Goal: Transaction & Acquisition: Purchase product/service

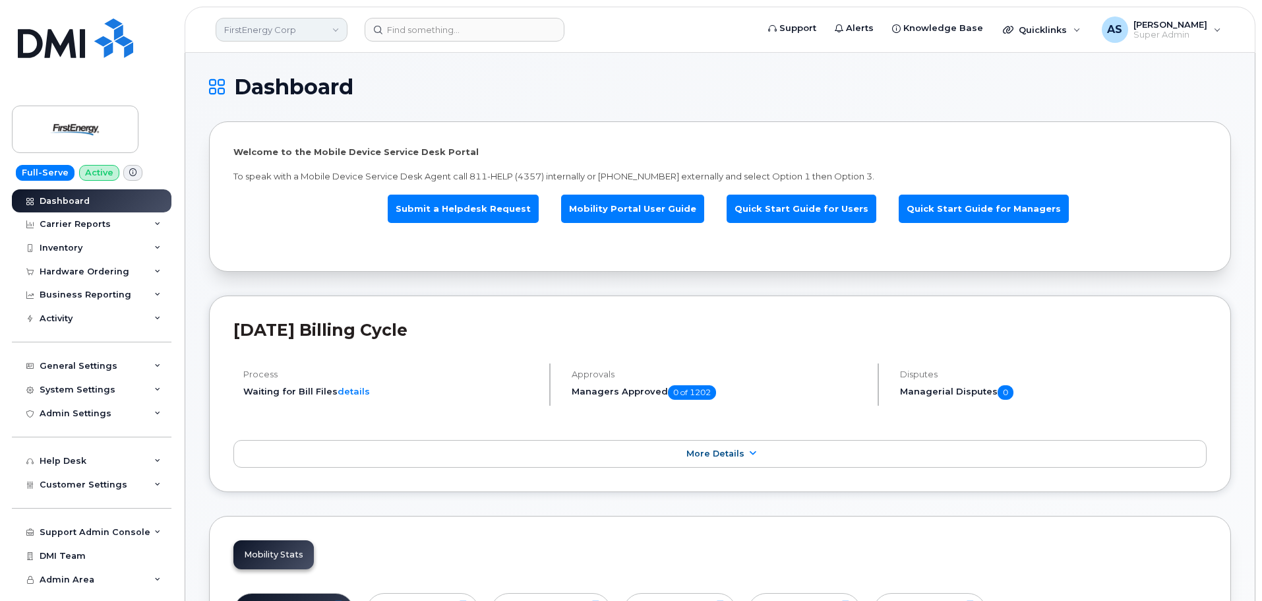
click at [270, 26] on link "FirstEnergy Corp" at bounding box center [282, 30] width 132 height 24
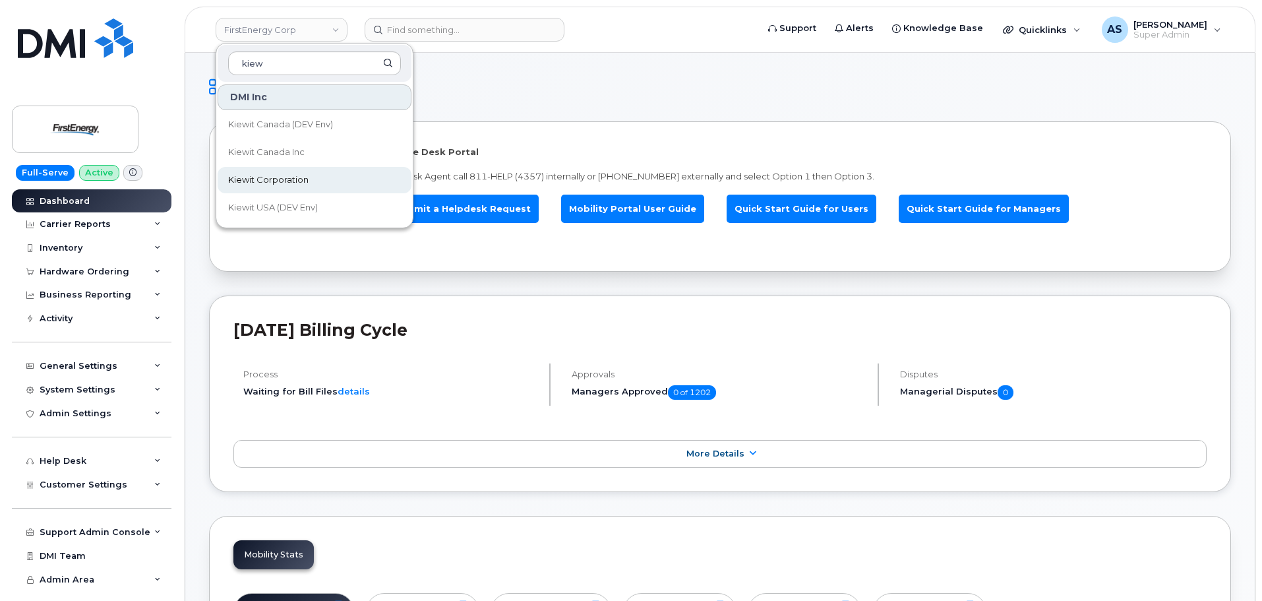
type input "kiew"
click at [338, 179] on link "Kiewit Corporation" at bounding box center [315, 180] width 194 height 26
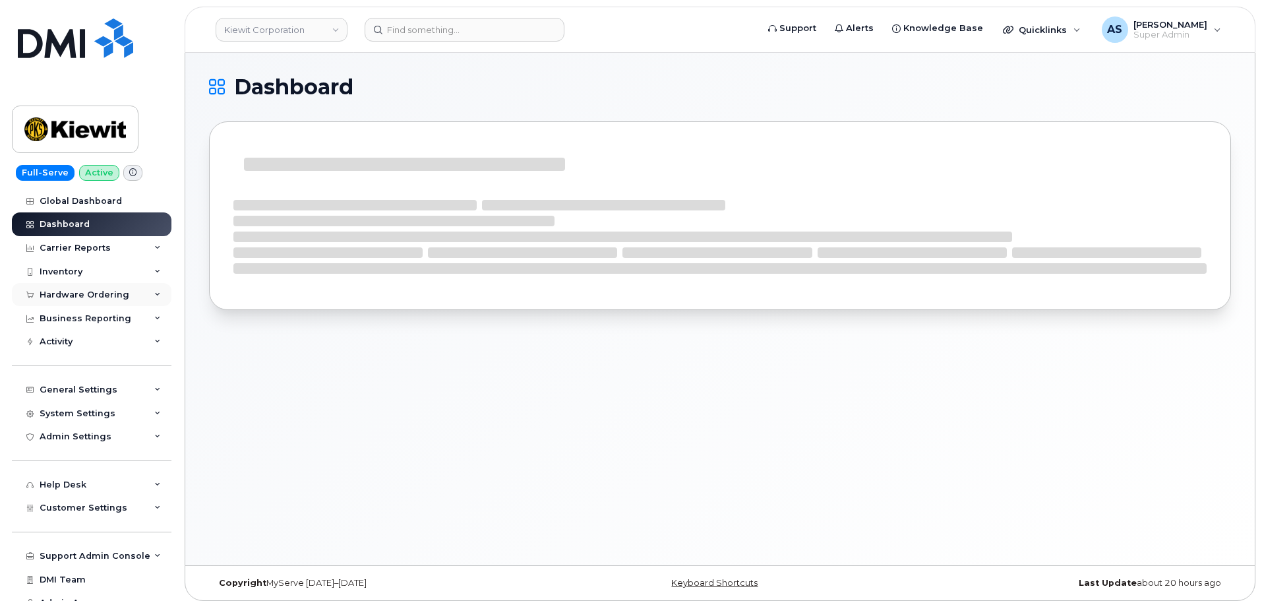
click at [90, 288] on div "Hardware Ordering" at bounding box center [92, 295] width 160 height 24
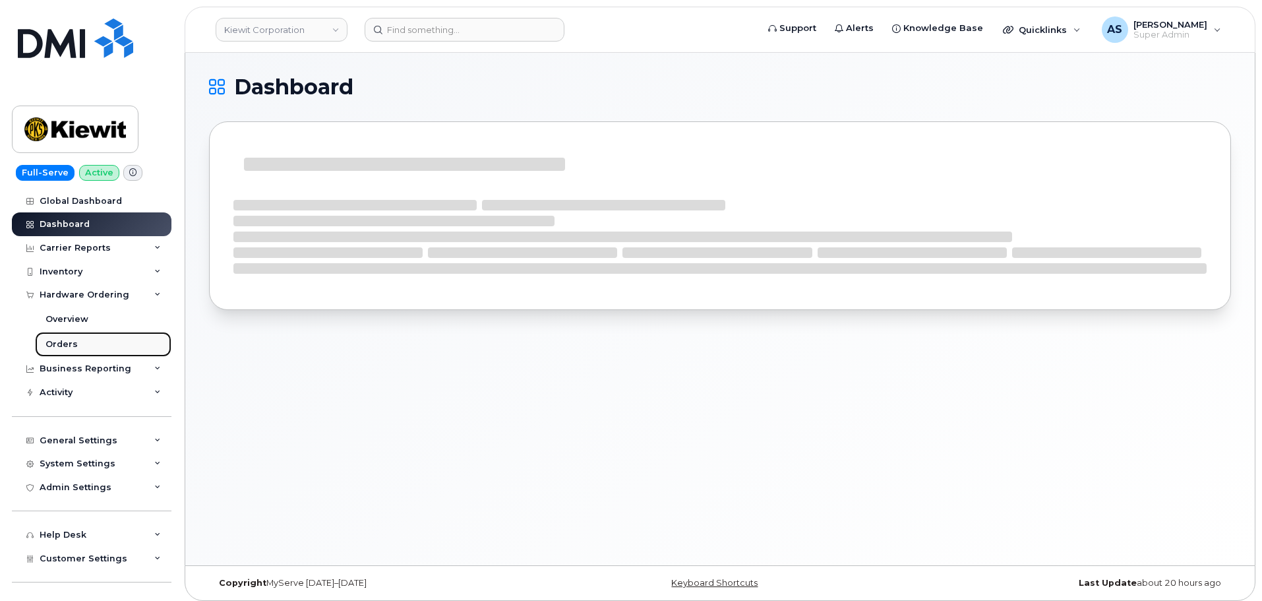
click at [81, 339] on link "Orders" at bounding box center [103, 344] width 136 height 25
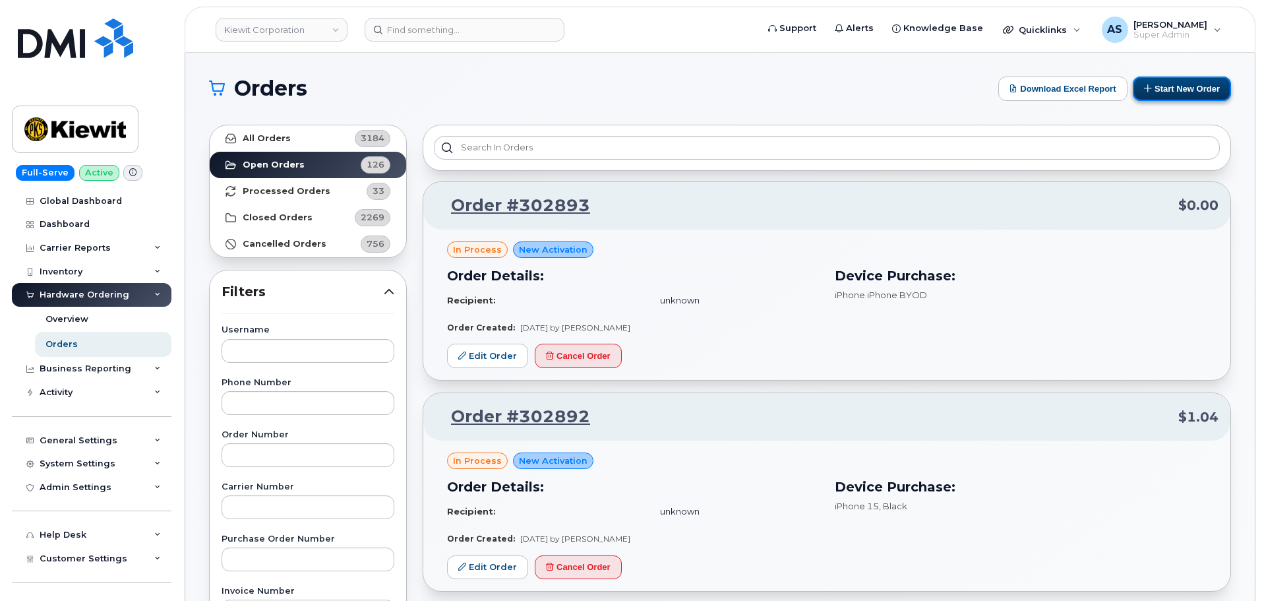
click at [1166, 85] on button "Start New Order" at bounding box center [1181, 88] width 98 height 24
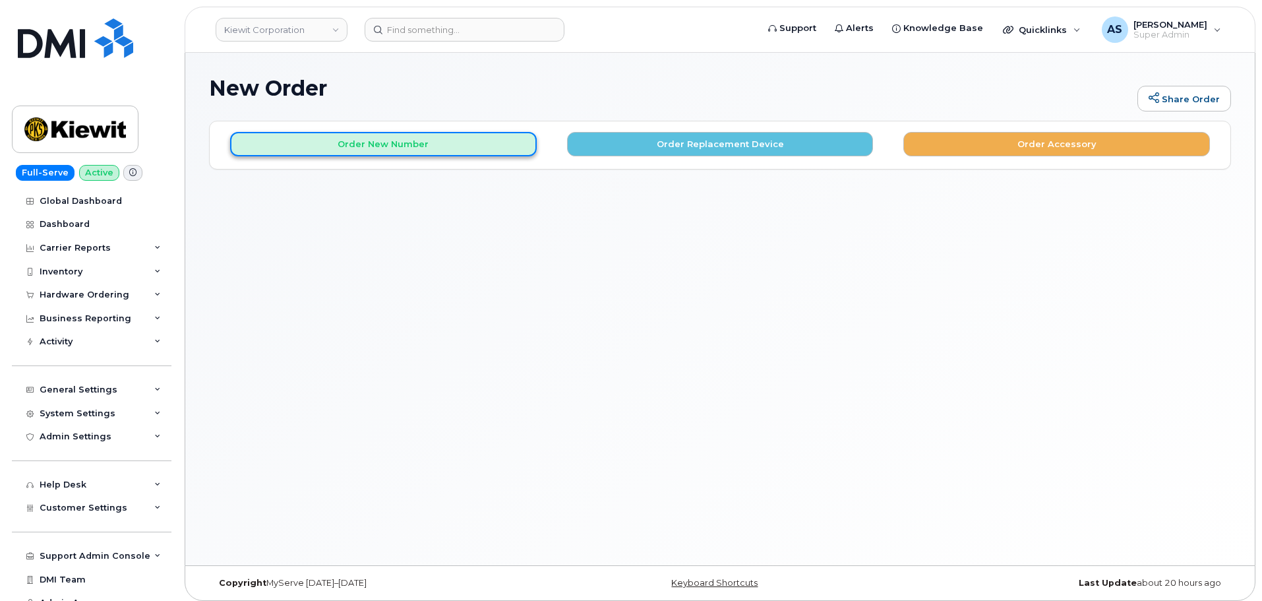
click at [411, 143] on button "Order New Number" at bounding box center [383, 144] width 307 height 24
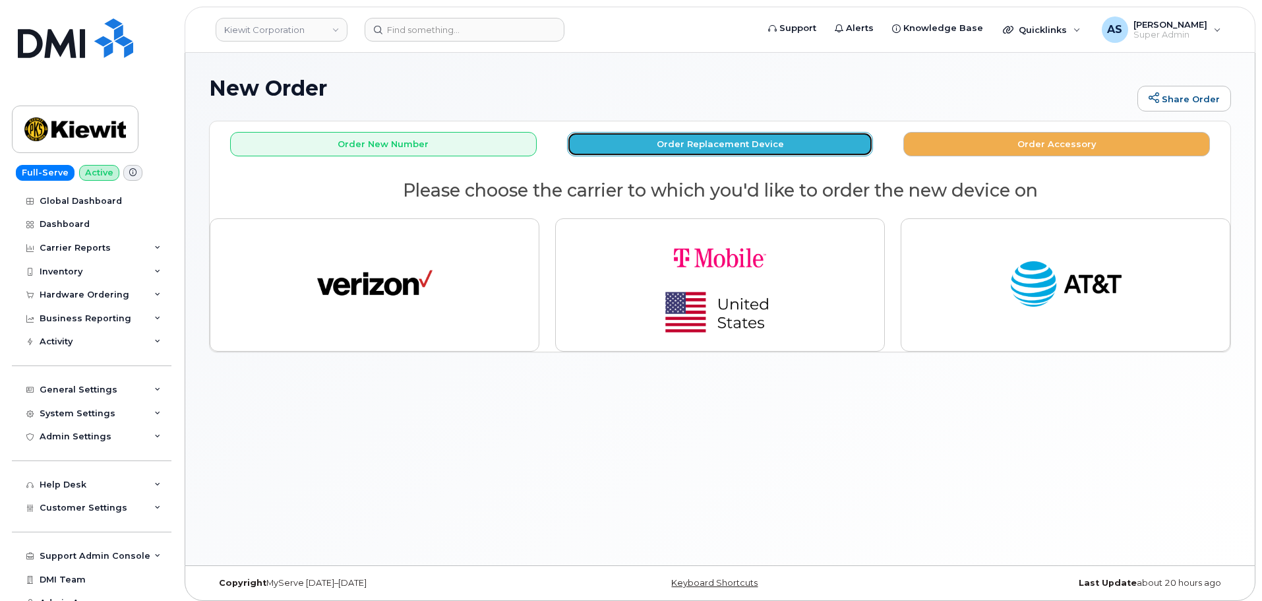
click at [737, 141] on button "Order Replacement Device" at bounding box center [720, 144] width 307 height 24
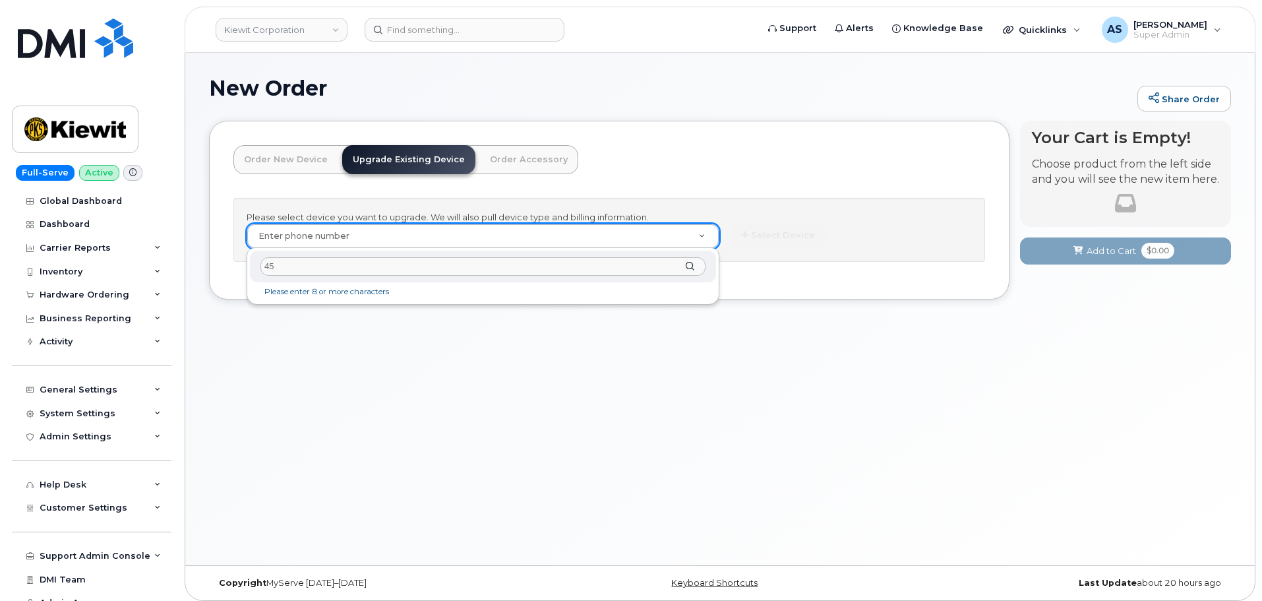
type input "458"
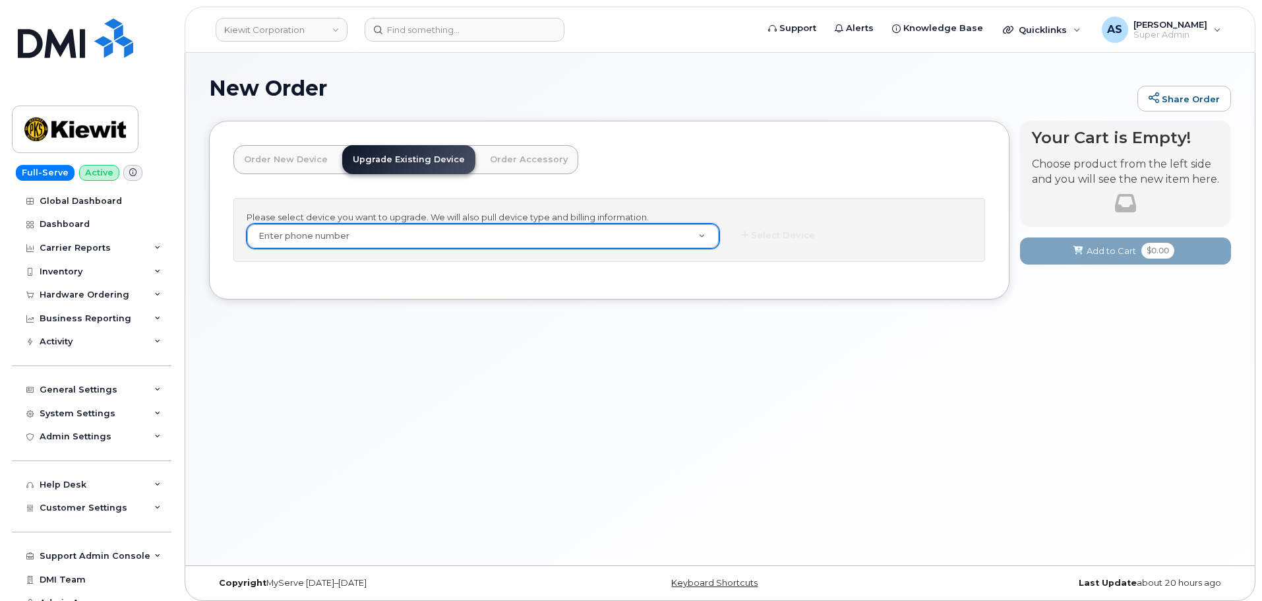
click at [278, 167] on link "Order New Device" at bounding box center [285, 159] width 105 height 29
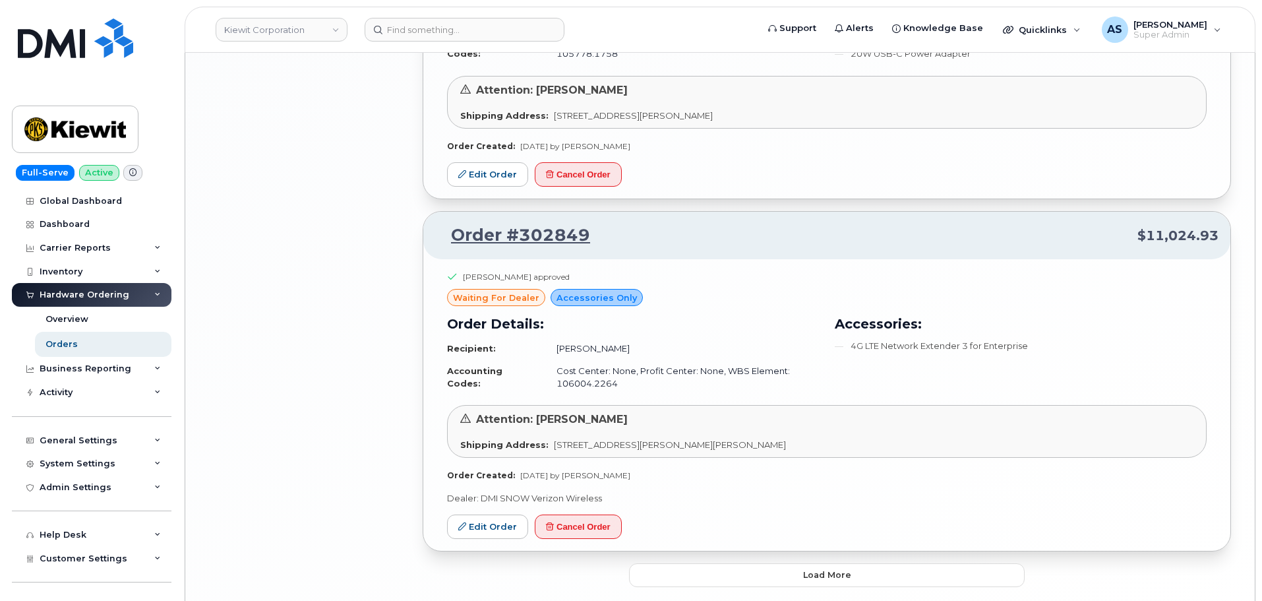
scroll to position [2244, 0]
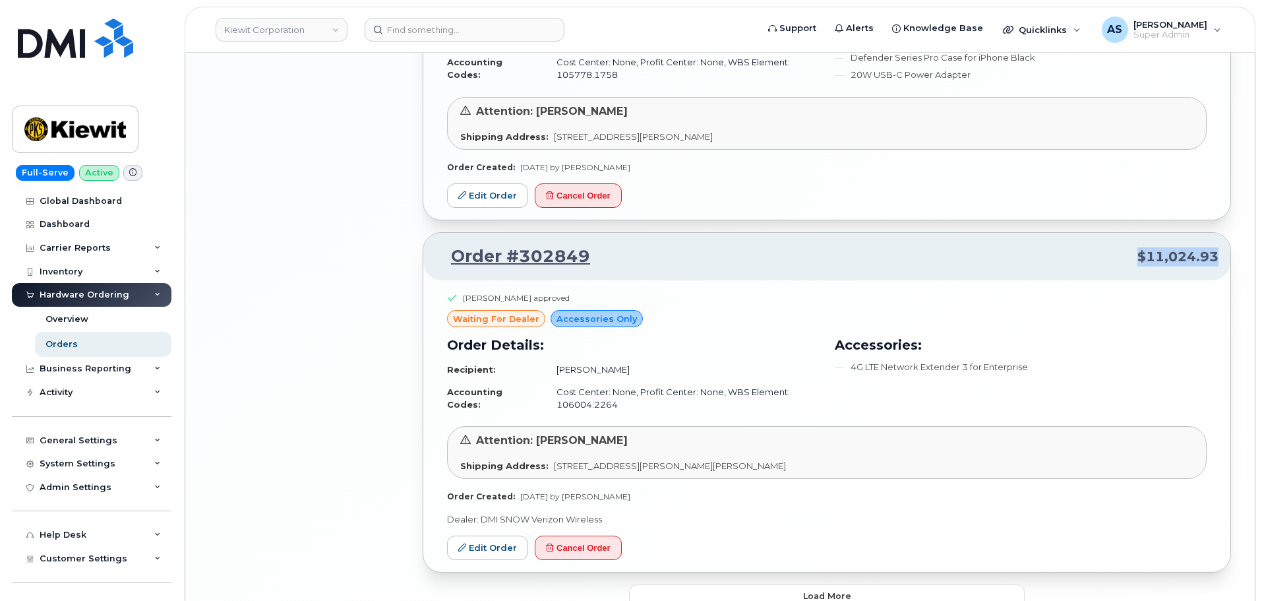
drag, startPoint x: 1146, startPoint y: 243, endPoint x: 1235, endPoint y: 255, distance: 89.9
drag, startPoint x: 1159, startPoint y: 298, endPoint x: 1165, endPoint y: 292, distance: 8.4
click at [1161, 297] on div "Tanner Lamoree approved waiting for dealer Accessories Only Order Details: Reci…" at bounding box center [826, 357] width 759 height 131
click at [1148, 301] on div "Tanner Lamoree approved waiting for dealer Accessories Only Order Details: Reci…" at bounding box center [826, 357] width 759 height 131
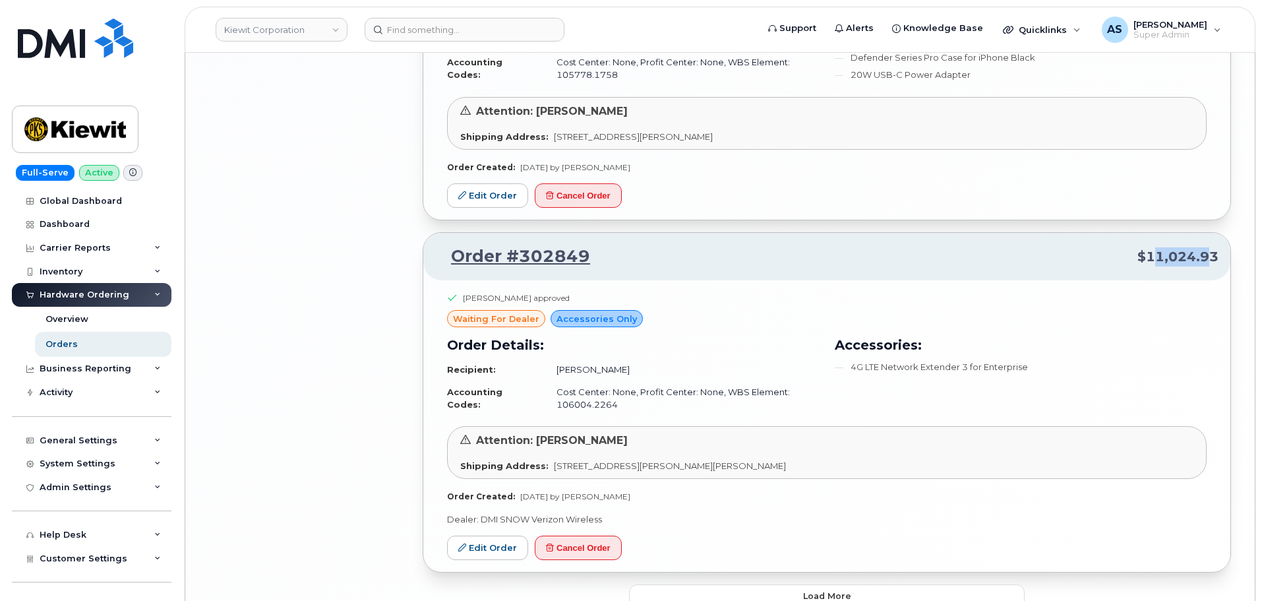
drag, startPoint x: 1160, startPoint y: 254, endPoint x: 1206, endPoint y: 243, distance: 47.5
click at [1206, 245] on p "Order #302849 $11,024.93" at bounding box center [826, 257] width 783 height 24
click at [1157, 292] on div "Tanner Lamoree approved" at bounding box center [826, 301] width 759 height 18
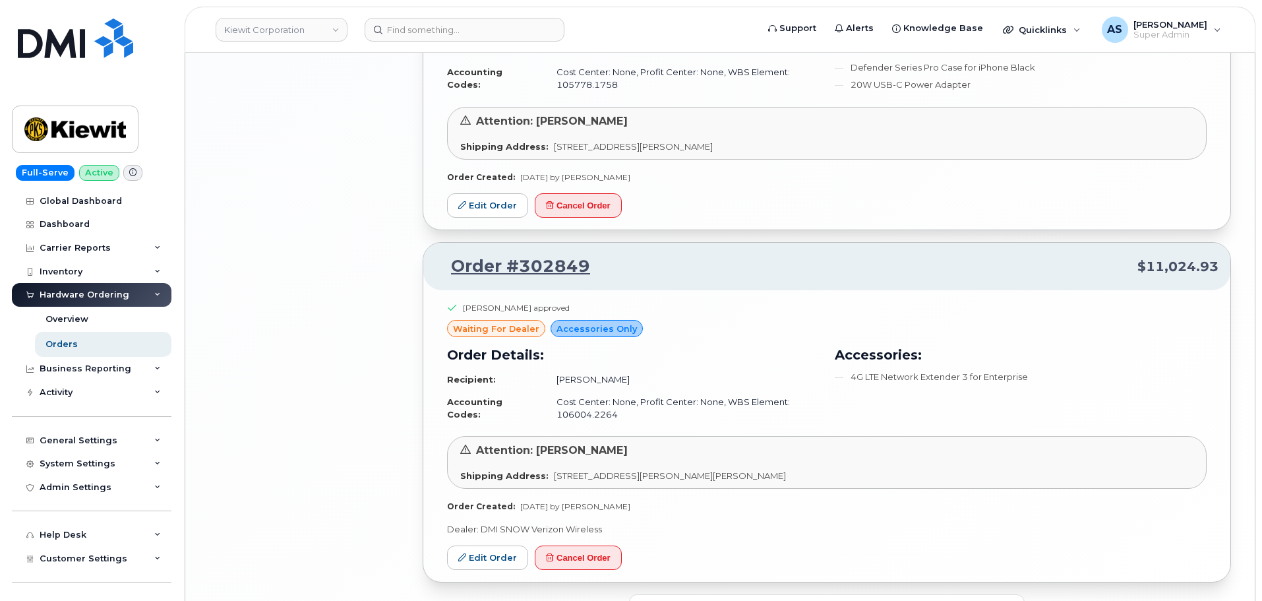
scroll to position [2310, 0]
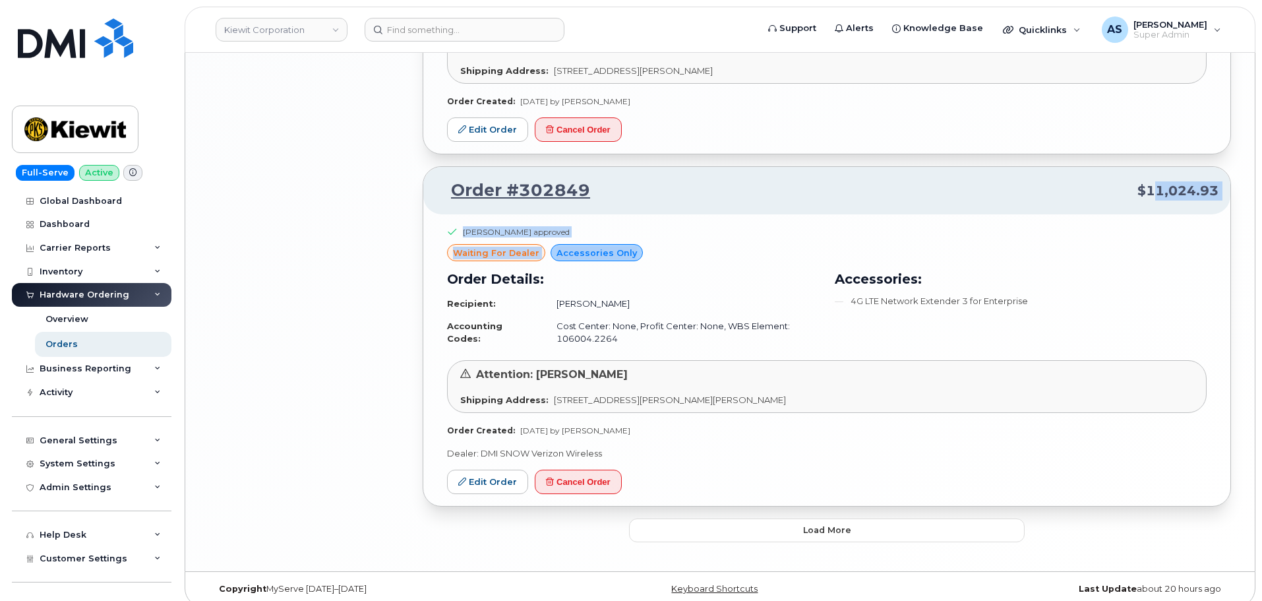
drag, startPoint x: 1154, startPoint y: 175, endPoint x: 1069, endPoint y: 247, distance: 111.3
click at [1086, 244] on div "Order #302849 $11,024.93 Tanner Lamoree approved waiting for dealer Accessories…" at bounding box center [827, 336] width 808 height 340
click at [1059, 201] on div "Order #302849 $11,024.93" at bounding box center [826, 190] width 807 height 47
drag, startPoint x: 896, startPoint y: 289, endPoint x: 995, endPoint y: 283, distance: 98.4
click at [997, 295] on li "4G LTE Network Extender 3 for Enterprise" at bounding box center [1021, 301] width 372 height 13
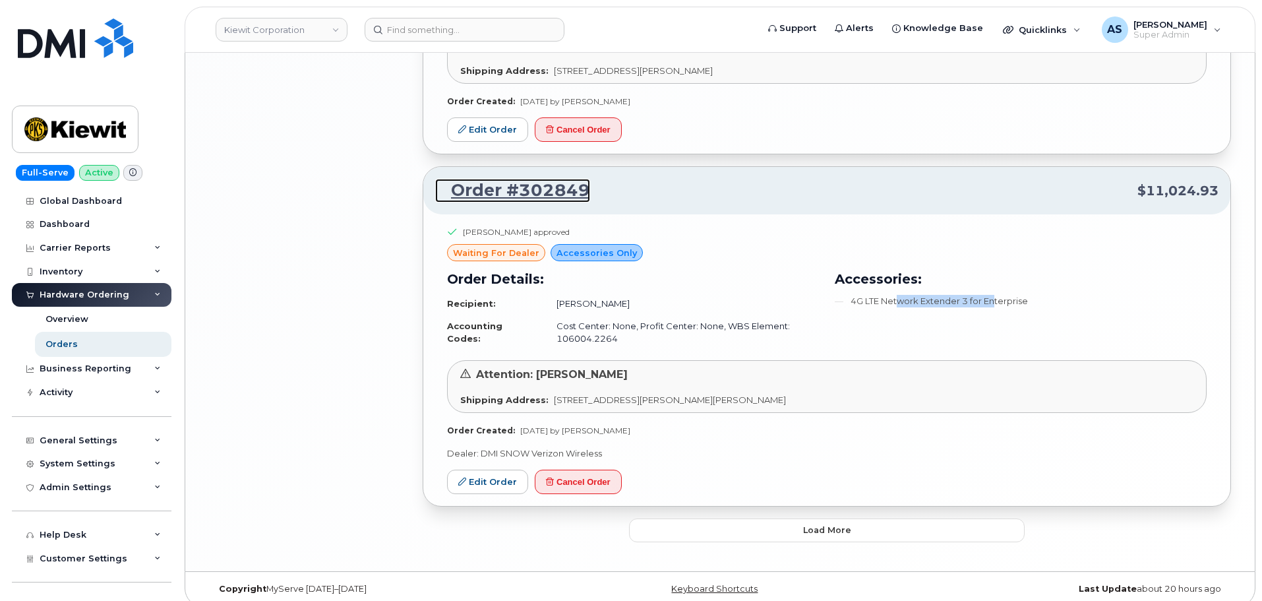
click at [488, 179] on link "Order #302849" at bounding box center [512, 191] width 155 height 24
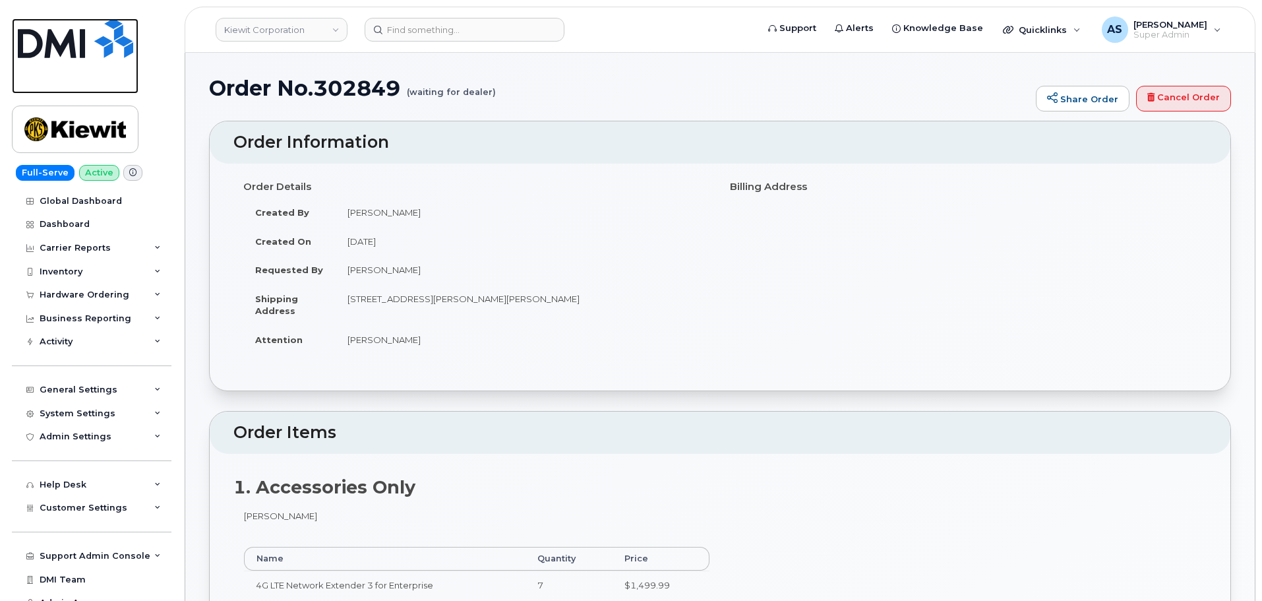
click at [57, 47] on img at bounding box center [75, 38] width 115 height 40
